Goal: Information Seeking & Learning: Find specific fact

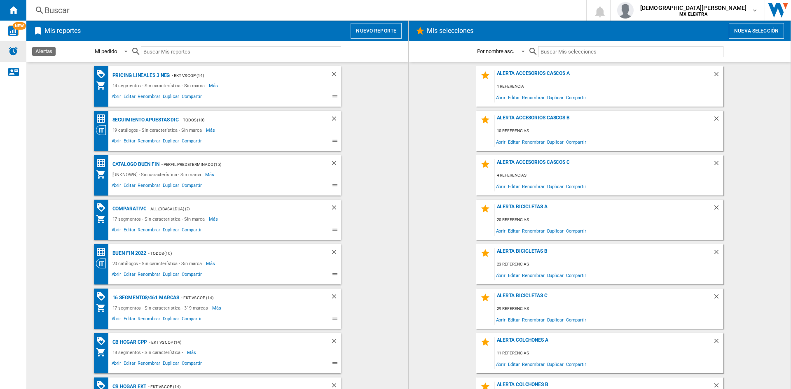
click at [12, 48] on img "Alertas" at bounding box center [13, 51] width 10 height 10
click at [70, 11] on div "Buscar" at bounding box center [304, 11] width 520 height 12
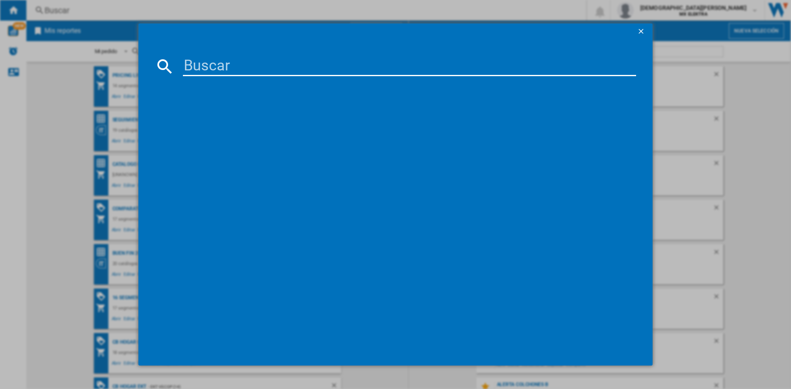
click at [70, 11] on div at bounding box center [395, 194] width 791 height 389
click at [210, 63] on input at bounding box center [409, 66] width 453 height 20
paste input "31062925"
type input "31062925"
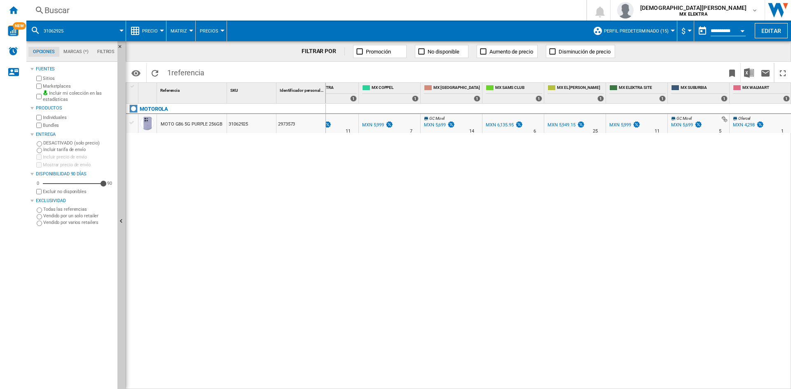
scroll to position [0, 28]
click at [745, 124] on div "MXN 4,298" at bounding box center [744, 124] width 22 height 5
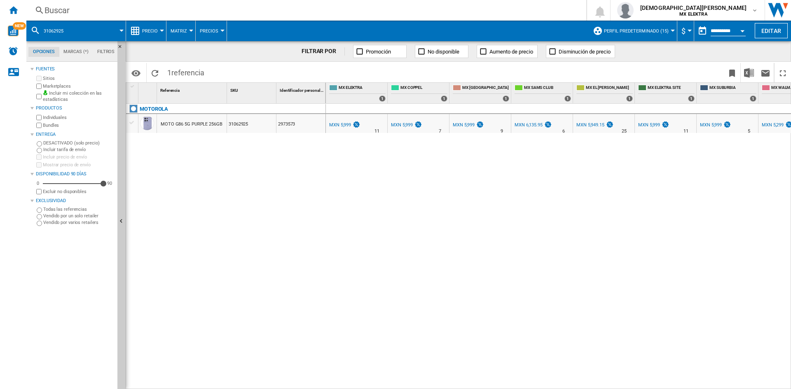
click at [771, 126] on div "MXN 5,299" at bounding box center [772, 124] width 22 height 5
click at [335, 123] on div "MXN 5,999" at bounding box center [340, 124] width 22 height 5
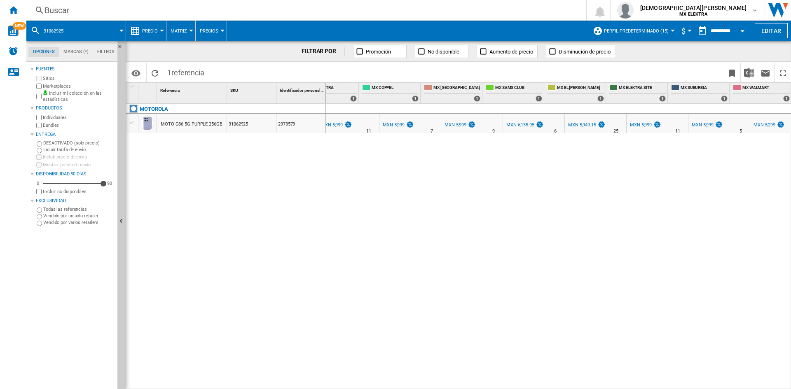
scroll to position [0, 8]
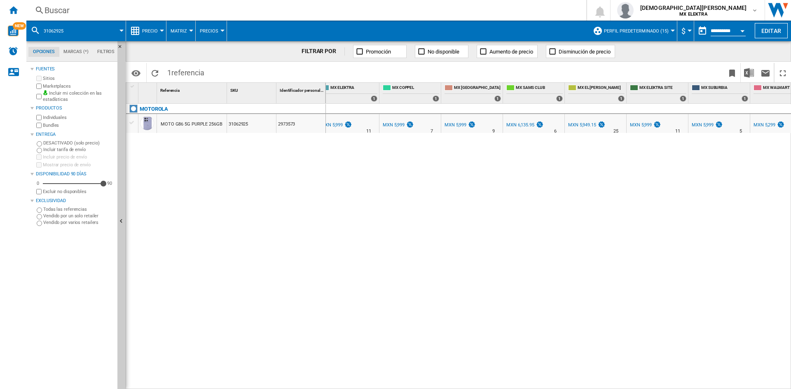
click at [54, 15] on div "Buscar" at bounding box center [304, 11] width 520 height 12
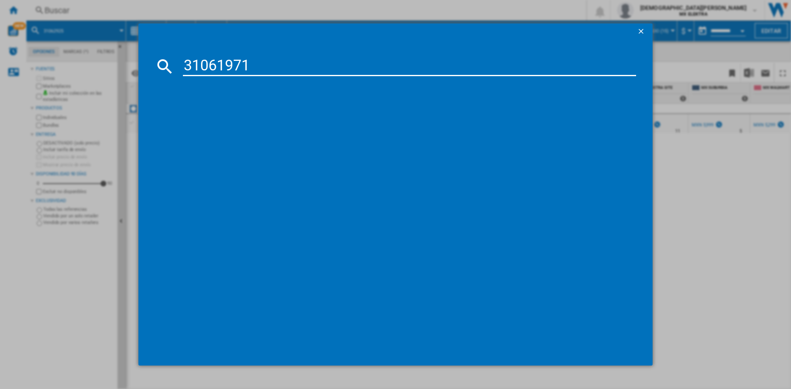
type input "31061971"
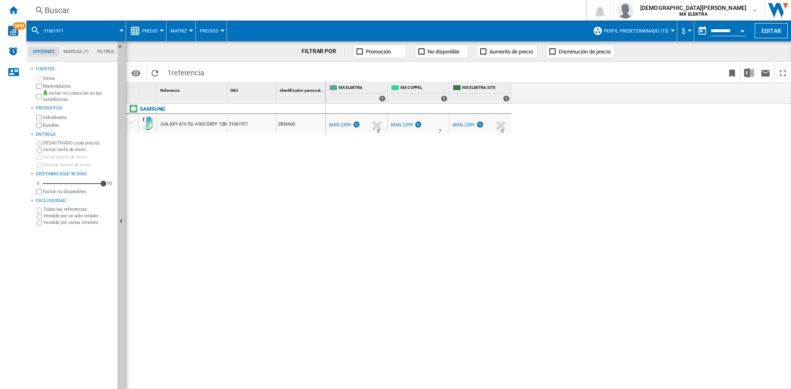
click at [62, 35] on button "31061971" at bounding box center [58, 31] width 28 height 21
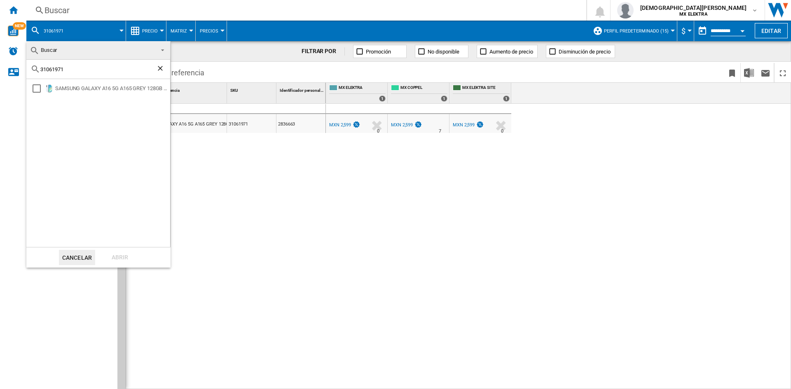
click at [355, 245] on md-backdrop at bounding box center [395, 194] width 791 height 389
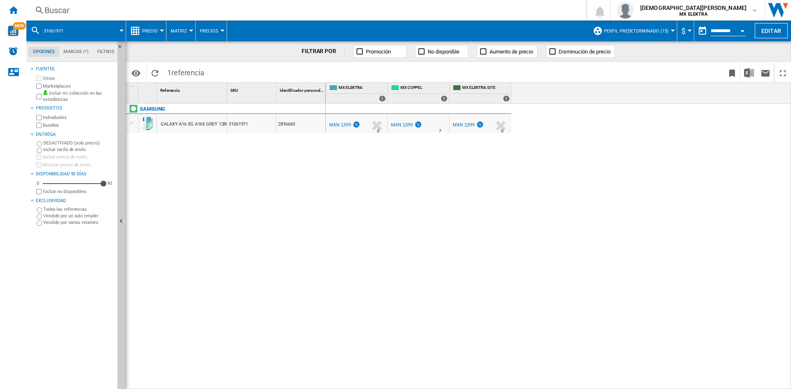
click at [355, 245] on div "MX ELEKTRA 0.0 % MXN 2,599 % N/A 0 MX ELEKTRA MX COPPEL 0.0 % MXN 2,599" at bounding box center [558, 247] width 465 height 286
click at [56, 9] on div "Buscar" at bounding box center [304, 11] width 520 height 12
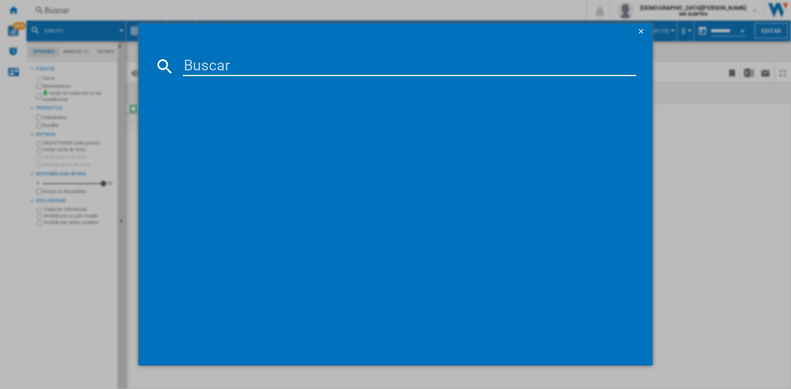
click at [221, 64] on input at bounding box center [409, 66] width 453 height 20
type input "31062384"
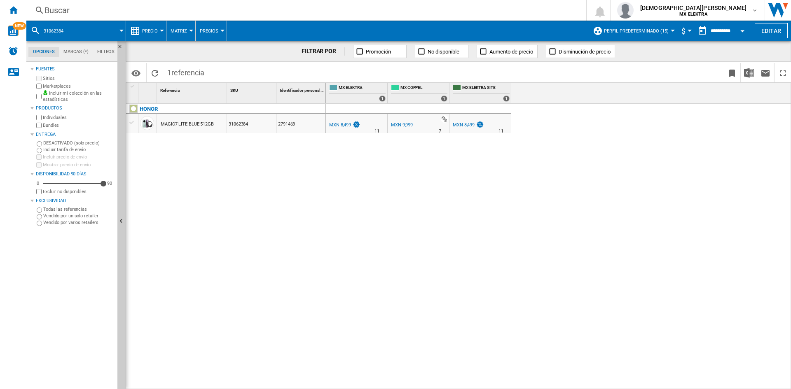
click at [403, 126] on div "MXN 9,999" at bounding box center [402, 124] width 22 height 5
drag, startPoint x: 128, startPoint y: 17, endPoint x: 54, endPoint y: 14, distance: 74.2
click at [54, 14] on div "Buscar [GEOGRAPHIC_DATA] 0 [PERSON_NAME] MX ELEKTRA MX ELEKTRA Mi configuración…" at bounding box center [408, 10] width 764 height 21
click at [54, 14] on div "Buscar" at bounding box center [304, 11] width 520 height 12
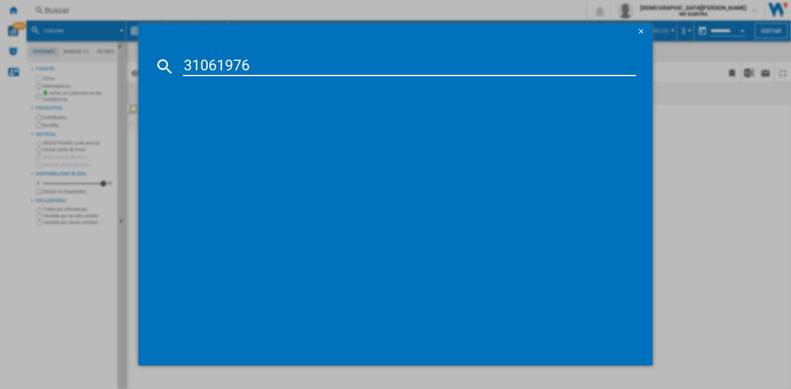
type input "31061976"
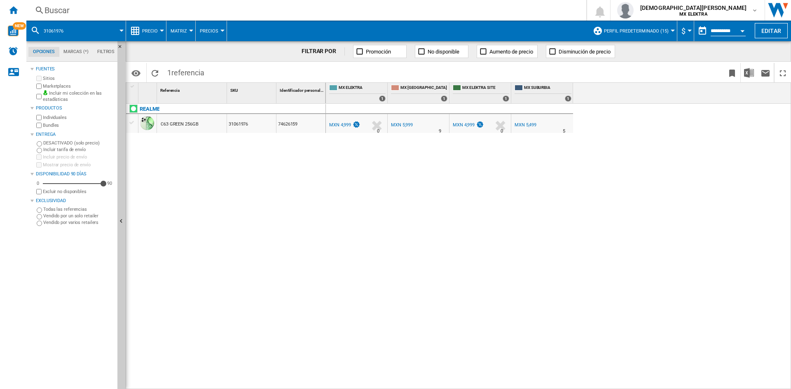
click at [57, 8] on div "Buscar" at bounding box center [304, 11] width 520 height 12
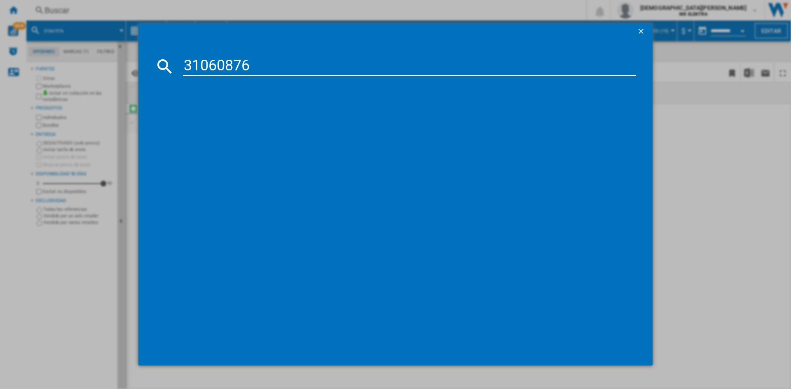
type input "31060876"
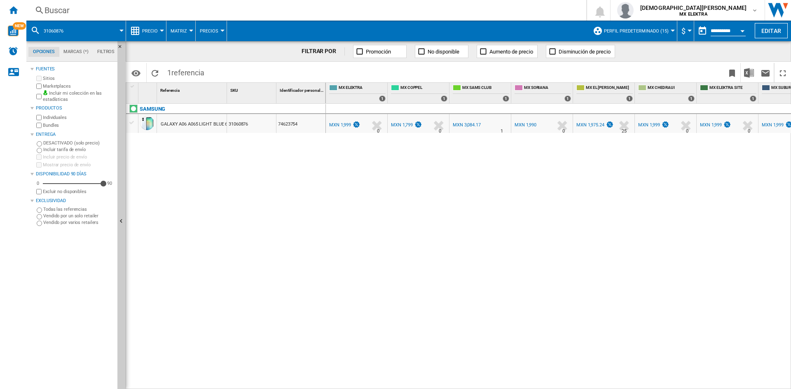
click at [406, 124] on div "MXN 1,799" at bounding box center [402, 124] width 22 height 5
